Goal: Task Accomplishment & Management: Use online tool/utility

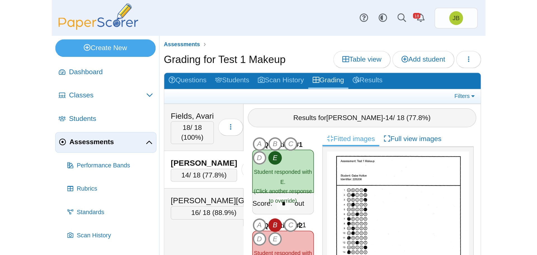
scroll to position [795, 0]
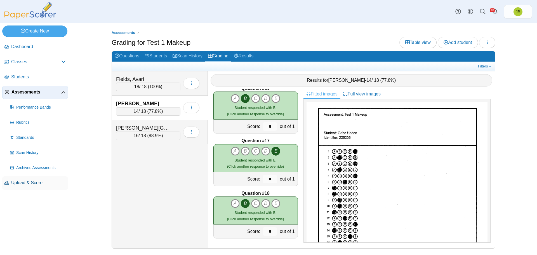
drag, startPoint x: 27, startPoint y: 183, endPoint x: 32, endPoint y: 179, distance: 6.9
click at [27, 165] on span "Upload & Score" at bounding box center [38, 182] width 54 height 6
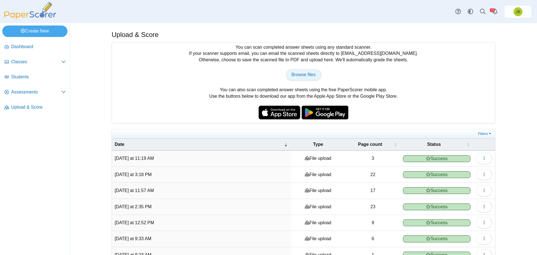
click at [297, 78] on link "Browse files" at bounding box center [303, 74] width 36 height 11
type input "**********"
click at [308, 77] on span "Browse files" at bounding box center [303, 74] width 24 height 5
click at [29, 93] on span "Assessments" at bounding box center [36, 92] width 50 height 6
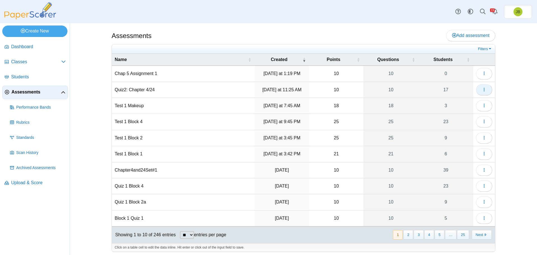
click at [483, 91] on icon "button" at bounding box center [484, 89] width 4 height 4
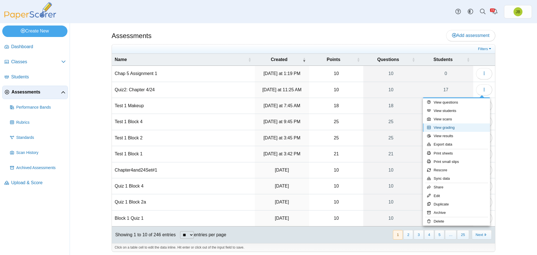
click at [446, 128] on link "View grading" at bounding box center [456, 127] width 67 height 8
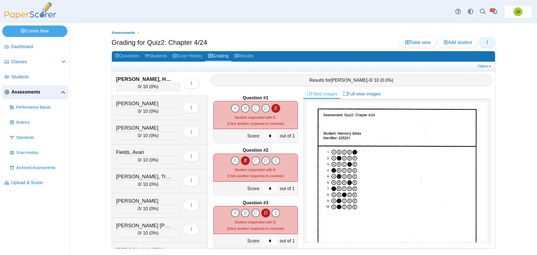
click at [489, 39] on button "button" at bounding box center [487, 42] width 16 height 11
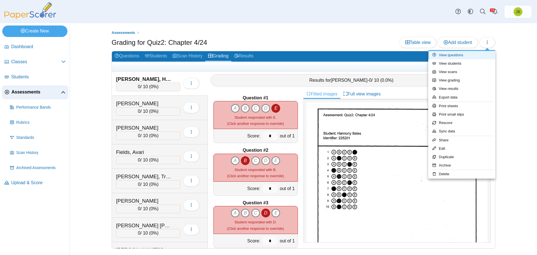
click at [463, 54] on link "View questions" at bounding box center [461, 55] width 67 height 8
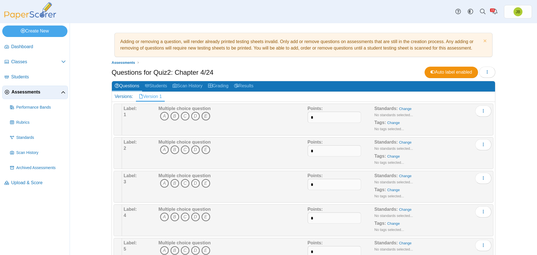
click at [206, 119] on icon "E" at bounding box center [205, 116] width 9 height 9
click at [171, 149] on icon "B" at bounding box center [174, 149] width 9 height 9
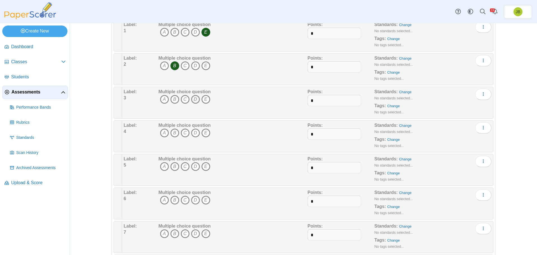
click at [194, 99] on icon "D" at bounding box center [195, 99] width 9 height 9
click at [160, 134] on icon "A" at bounding box center [164, 132] width 9 height 9
click at [173, 164] on icon "B" at bounding box center [174, 166] width 9 height 9
click at [193, 198] on icon "D" at bounding box center [195, 199] width 9 height 9
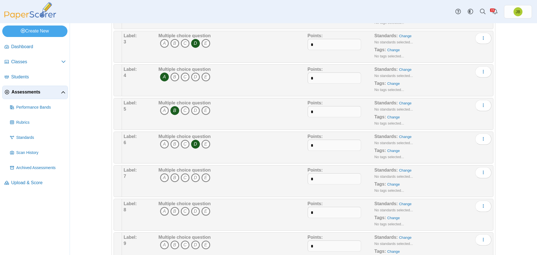
scroll to position [195, 0]
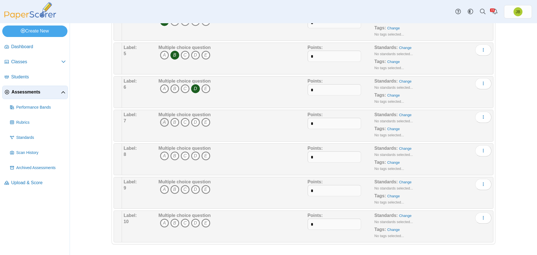
click at [163, 123] on icon "A" at bounding box center [164, 122] width 9 height 9
click at [182, 157] on icon "C" at bounding box center [185, 155] width 9 height 9
click at [172, 189] on icon "B" at bounding box center [174, 189] width 9 height 9
click at [172, 222] on icon "B" at bounding box center [174, 222] width 9 height 9
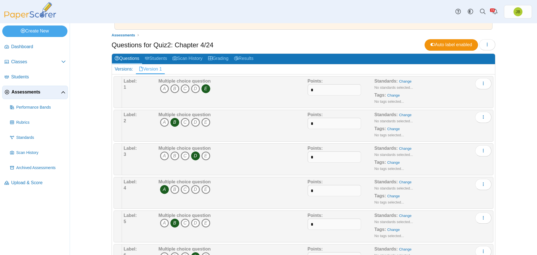
scroll to position [0, 0]
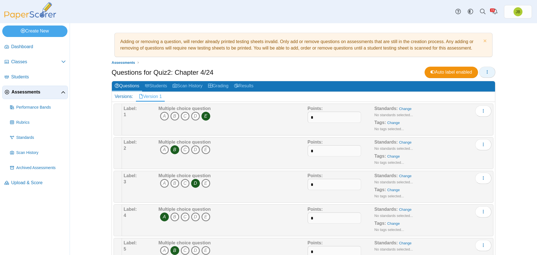
click at [488, 72] on button "button" at bounding box center [487, 72] width 16 height 11
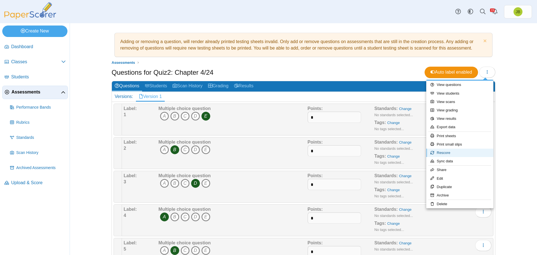
click at [452, 153] on link "Rescore" at bounding box center [459, 152] width 67 height 8
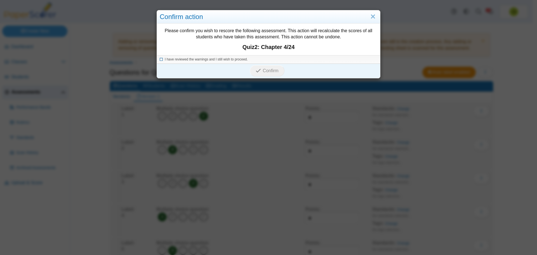
click at [160, 59] on icon at bounding box center [161, 58] width 3 height 3
click at [272, 73] on span "Confirm" at bounding box center [271, 70] width 16 height 5
